Goal: Task Accomplishment & Management: Use online tool/utility

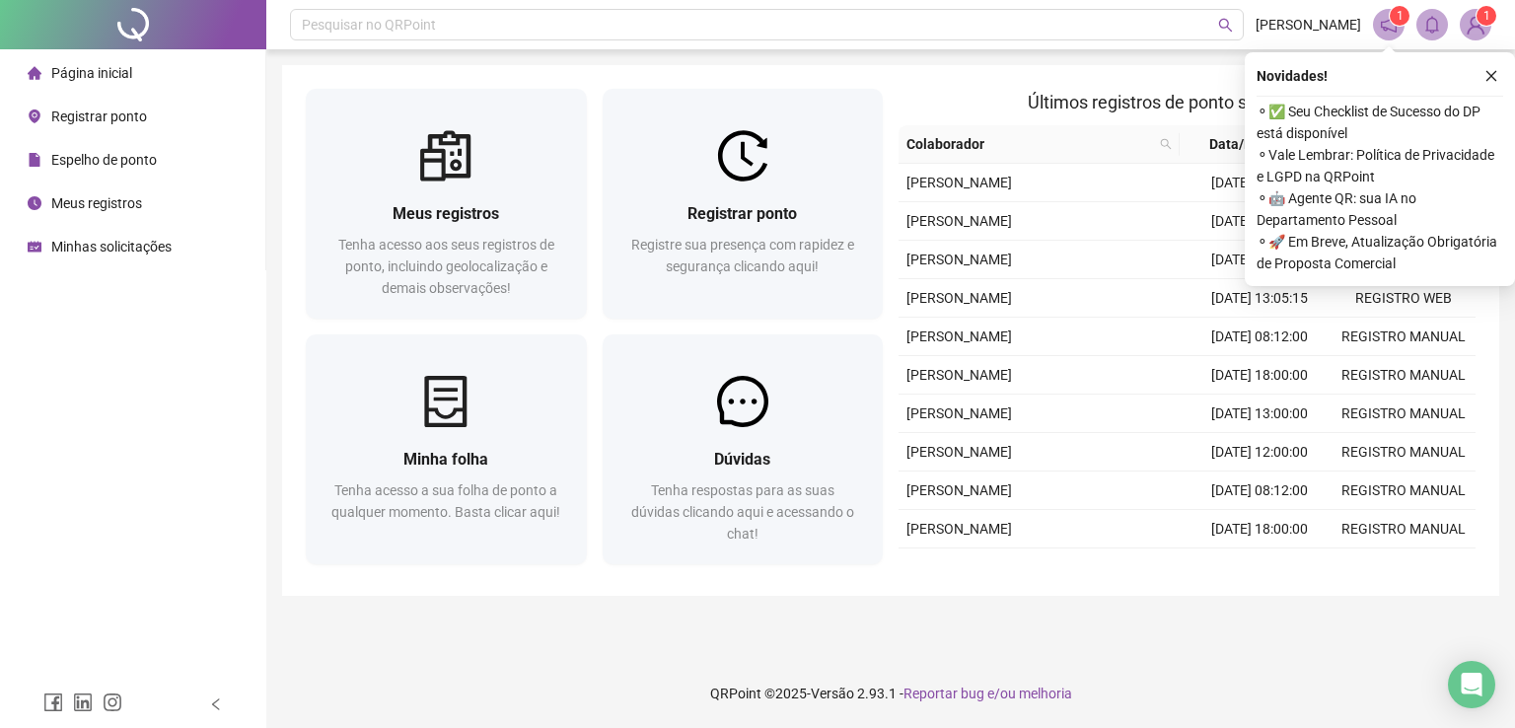
click at [152, 107] on li "Registrar ponto" at bounding box center [132, 116] width 257 height 39
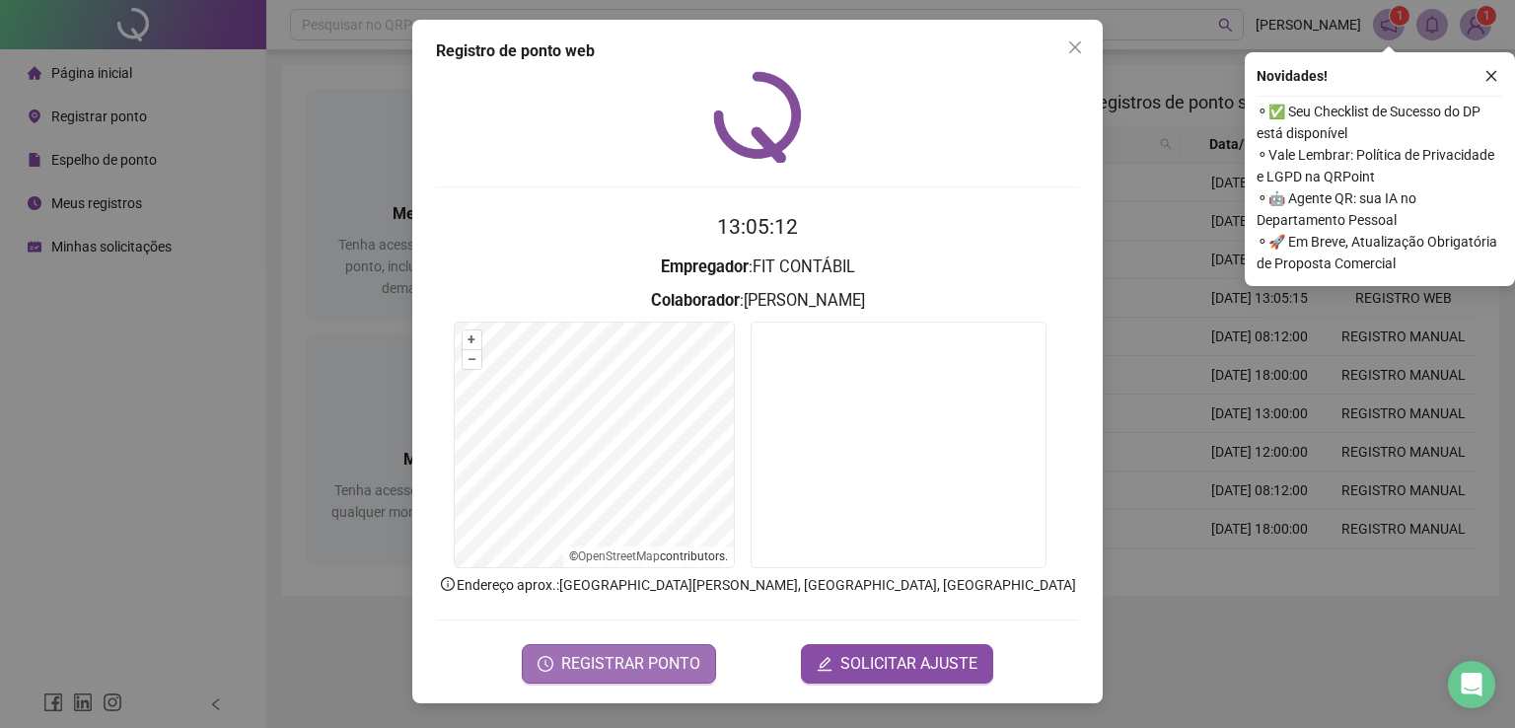
click at [678, 656] on span "REGISTRAR PONTO" at bounding box center [630, 664] width 139 height 24
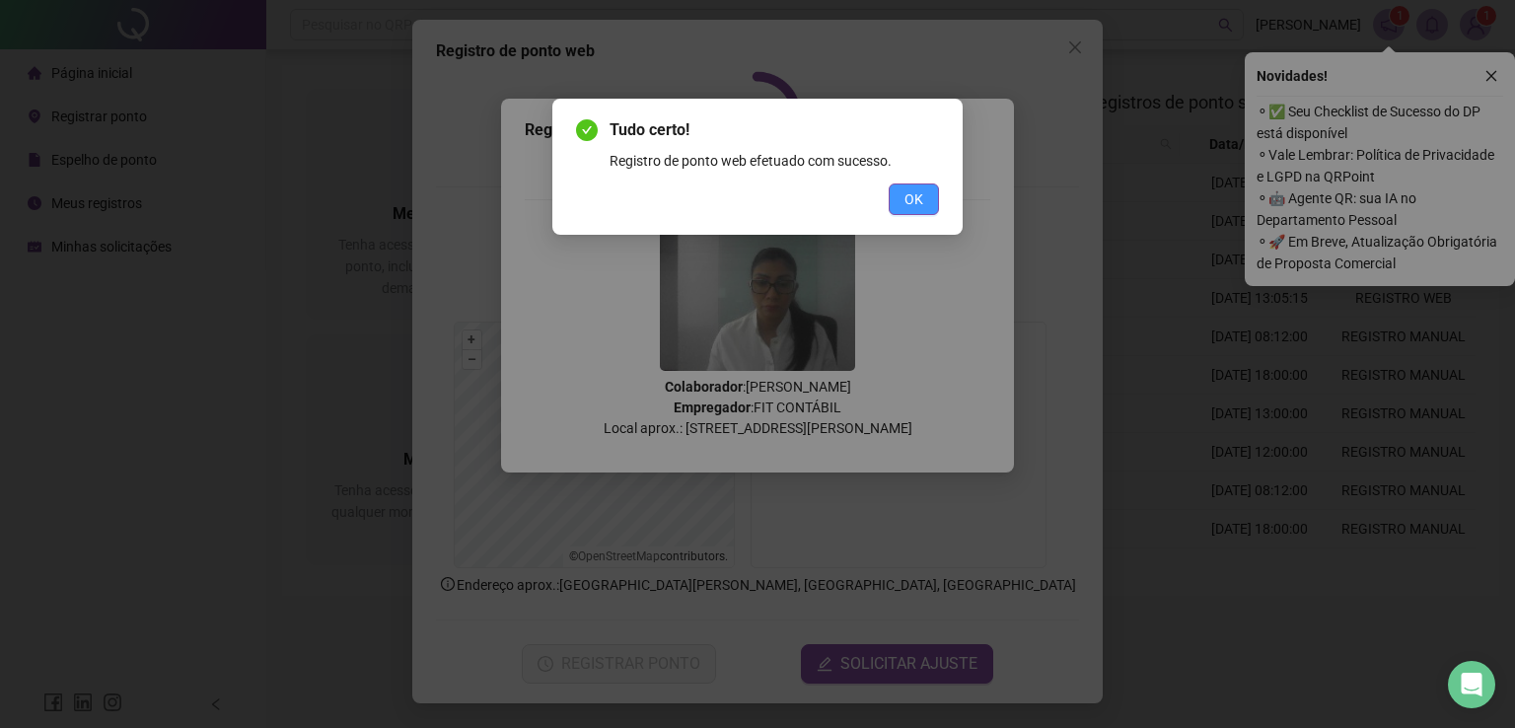
click at [908, 194] on span "OK" at bounding box center [913, 199] width 19 height 22
